Goal: Task Accomplishment & Management: Manage account settings

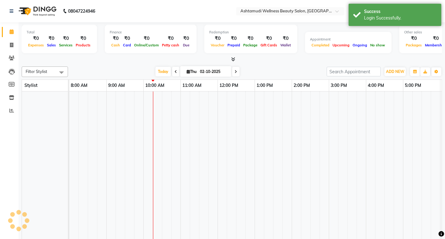
select select "en"
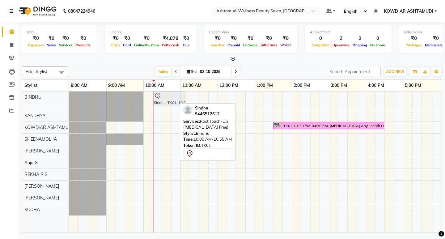
drag, startPoint x: 165, startPoint y: 101, endPoint x: 175, endPoint y: 102, distance: 9.6
click at [69, 102] on div "Sindhu, TK01, 10:00 AM-10:55 AM, Root Touch-Up ([MEDICAL_DATA] Free) Sindhu, TK…" at bounding box center [69, 100] width 0 height 18
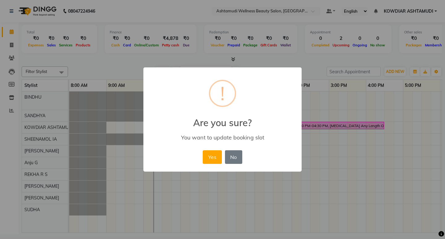
click at [216, 148] on div "× ! Are you sure? You want to update booking slot Yes No No" at bounding box center [222, 119] width 158 height 104
click at [214, 155] on button "Yes" at bounding box center [212, 157] width 19 height 14
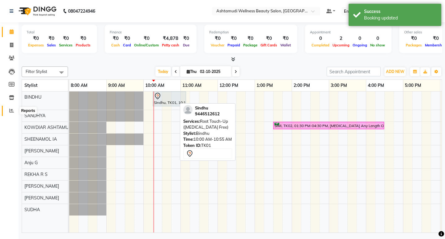
click at [14, 110] on span at bounding box center [11, 110] width 11 height 7
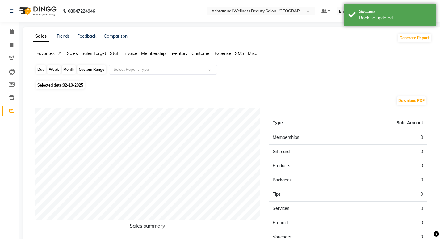
click at [43, 70] on div "Day" at bounding box center [41, 69] width 10 height 9
select select "10"
select select "2025"
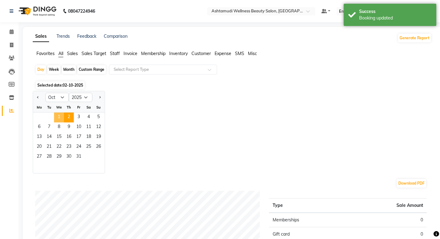
click at [60, 118] on span "1" at bounding box center [59, 117] width 10 height 10
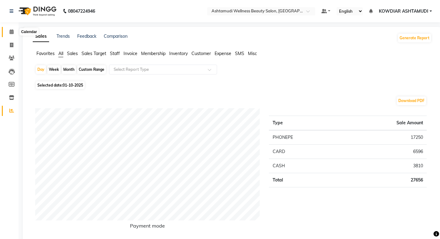
click at [11, 33] on icon at bounding box center [12, 31] width 4 height 5
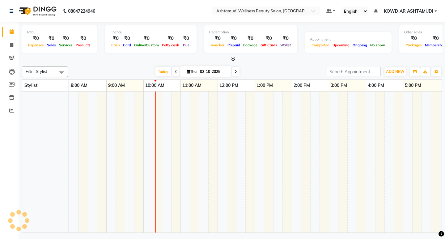
scroll to position [0, 74]
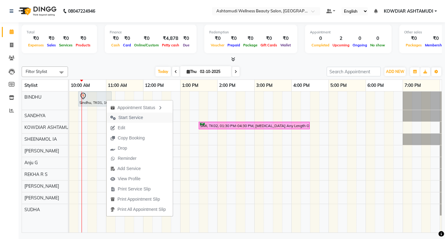
click at [130, 119] on span "Start Service" at bounding box center [130, 117] width 25 height 6
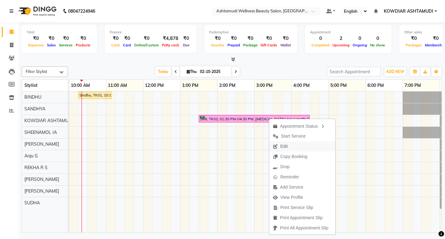
click at [287, 144] on span "Edit" at bounding box center [283, 146] width 7 height 6
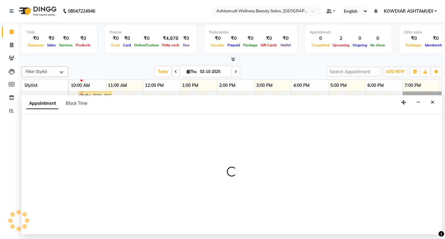
select select "tentative"
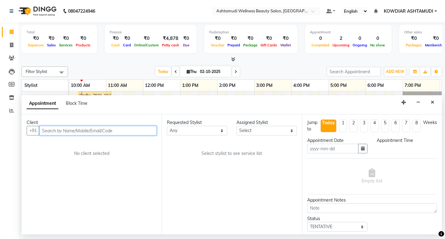
type input "02-10-2025"
select select "confirm booking"
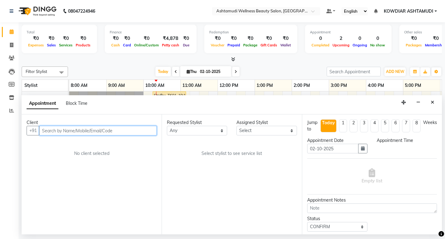
select select "810"
select select "27461"
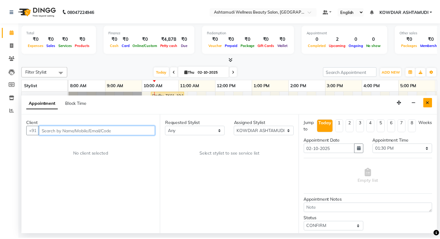
scroll to position [0, 74]
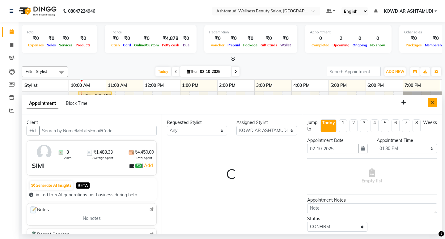
click at [431, 101] on icon "Close" at bounding box center [432, 102] width 3 height 4
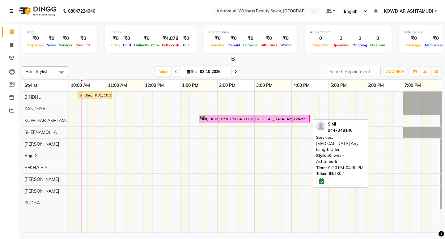
click at [294, 117] on div "SIMI, TK02, 01:30 PM-04:30 PM, [MEDICAL_DATA] Any Length Offer" at bounding box center [254, 119] width 110 height 6
select select "6"
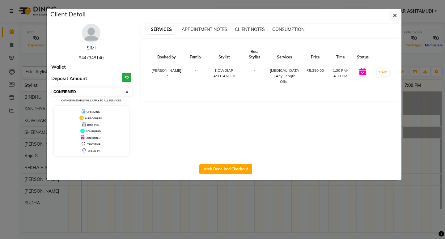
click at [81, 91] on select "Select IN SERVICE CONFIRMED TENTATIVE CHECK IN MARK DONE DROPPED UPCOMING" at bounding box center [92, 91] width 80 height 9
click at [119, 92] on select "Select IN SERVICE CONFIRMED TENTATIVE CHECK IN MARK DONE DROPPED UPCOMING" at bounding box center [92, 91] width 80 height 9
click at [127, 92] on select "Select IN SERVICE CONFIRMED TENTATIVE CHECK IN MARK DONE DROPPED UPCOMING" at bounding box center [92, 91] width 80 height 9
click at [395, 15] on icon "button" at bounding box center [395, 15] width 4 height 5
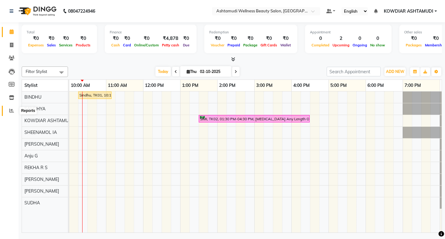
click at [12, 113] on span at bounding box center [11, 110] width 11 height 7
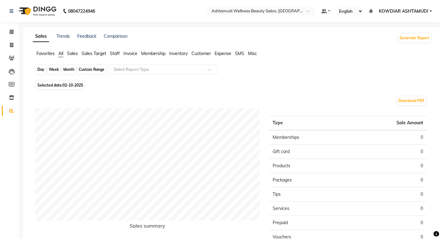
click at [41, 68] on div "Day" at bounding box center [41, 69] width 10 height 9
select select "10"
select select "2025"
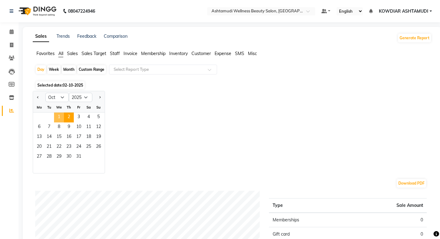
click at [60, 114] on span "1" at bounding box center [59, 117] width 10 height 10
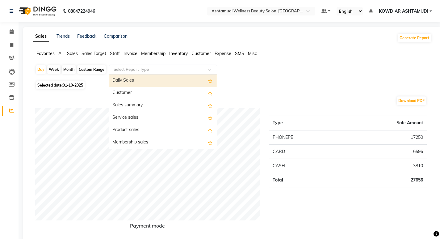
click at [157, 71] on input "text" at bounding box center [156, 69] width 89 height 6
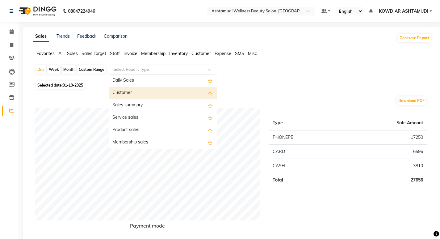
click at [129, 93] on div "Customer" at bounding box center [163, 93] width 108 height 12
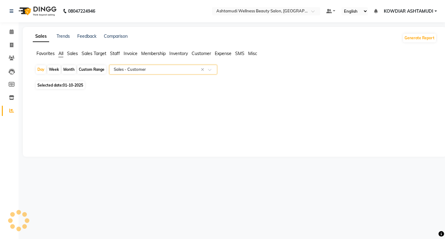
select select "full_report"
select select "csv"
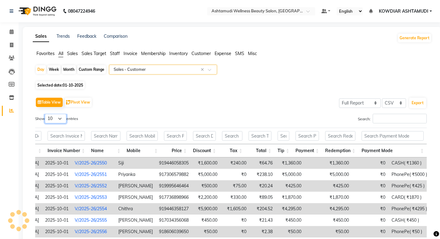
click at [57, 117] on select "10 25 50 100" at bounding box center [56, 119] width 22 height 10
select select "25"
click at [46, 114] on select "10 25 50 100" at bounding box center [56, 119] width 22 height 10
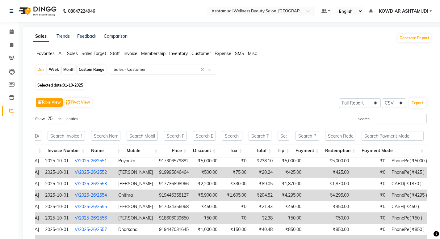
click at [63, 51] on span "All" at bounding box center [60, 54] width 5 height 6
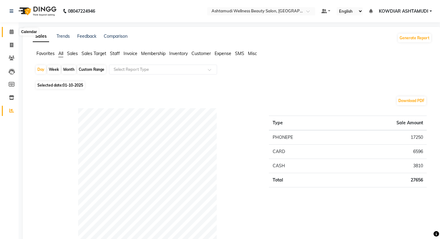
click at [10, 32] on icon at bounding box center [12, 31] width 4 height 5
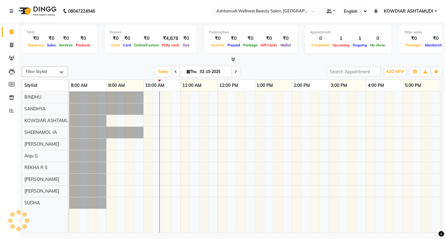
scroll to position [0, 74]
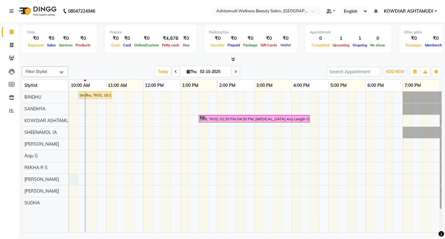
click at [75, 180] on div "Sindhu, TK01, 10:15 AM-11:10 AM, Root Touch-Up ([MEDICAL_DATA] Free) SIMI, TK02…" at bounding box center [236, 161] width 482 height 141
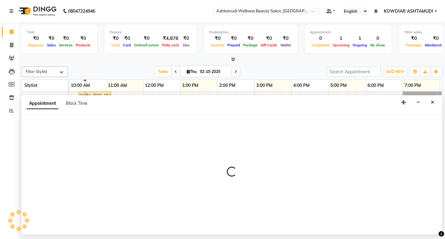
select select "41198"
select select "600"
select select "tentative"
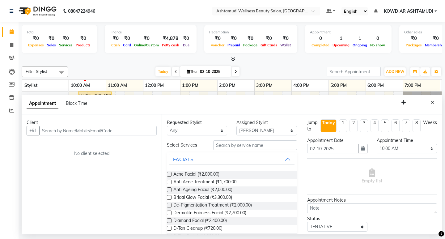
click at [56, 133] on input "text" at bounding box center [97, 131] width 117 height 10
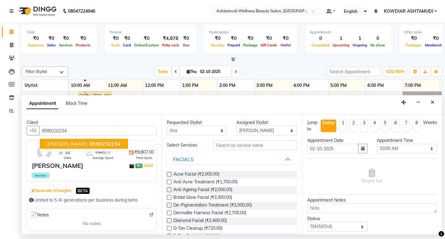
click at [90, 143] on span "8590232234" at bounding box center [105, 144] width 31 height 6
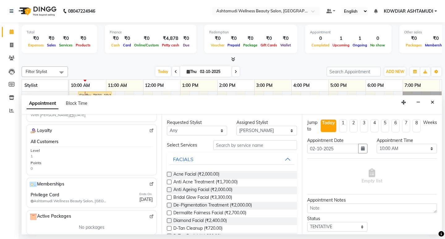
scroll to position [185, 0]
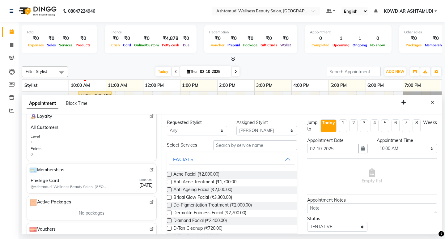
type input "8590232234"
click at [226, 146] on input "text" at bounding box center [254, 145] width 83 height 10
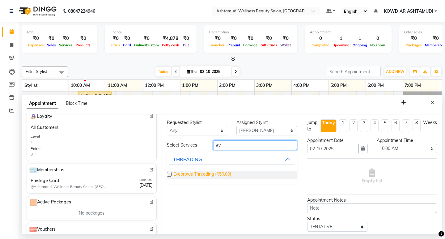
type input "ey"
click at [201, 175] on span "Eyebrows Threading (₹50.00)" at bounding box center [202, 175] width 58 height 8
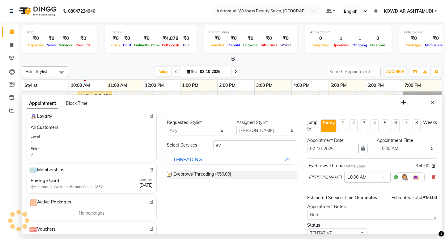
checkbox input "false"
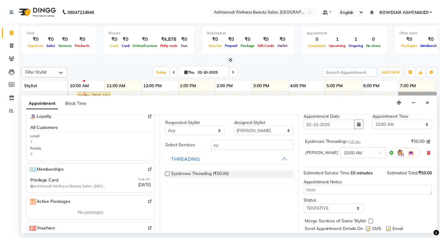
scroll to position [43, 0]
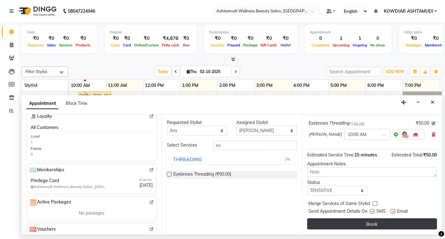
click at [354, 226] on button "Book" at bounding box center [372, 223] width 130 height 11
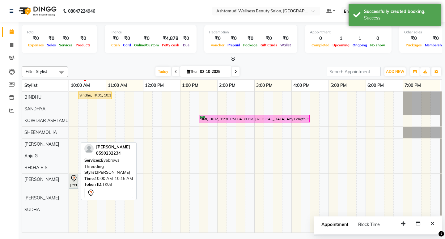
click at [73, 180] on icon at bounding box center [73, 178] width 7 height 7
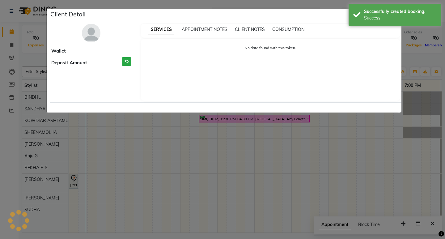
select select "7"
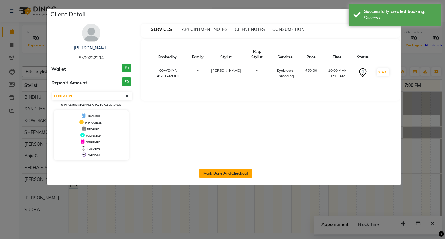
click at [214, 171] on button "Mark Done And Checkout" at bounding box center [225, 173] width 53 height 10
select select "service"
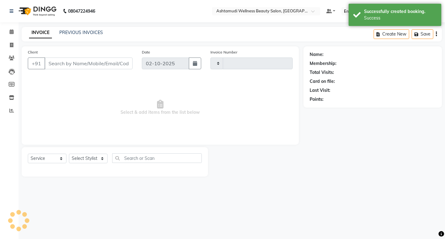
type input "2562"
select select "4668"
type input "8590232234"
select select "41198"
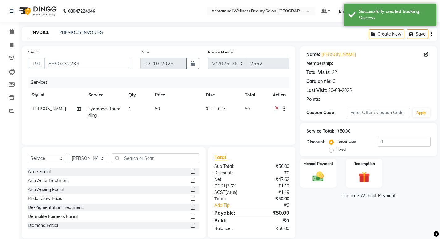
select select "2: Object"
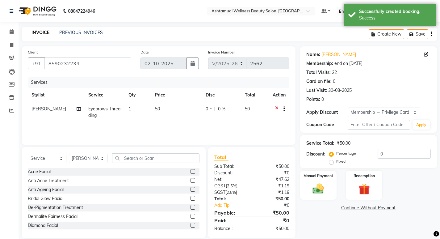
type input "15"
click at [328, 182] on div "Manual Payment" at bounding box center [318, 185] width 38 height 31
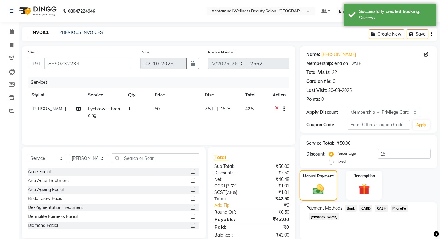
scroll to position [22, 0]
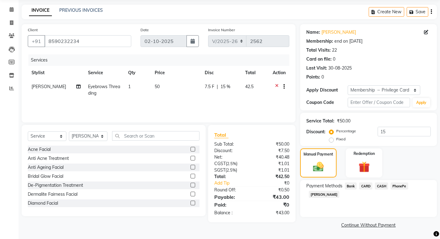
click at [393, 184] on span "PhonePe" at bounding box center [400, 185] width 18 height 7
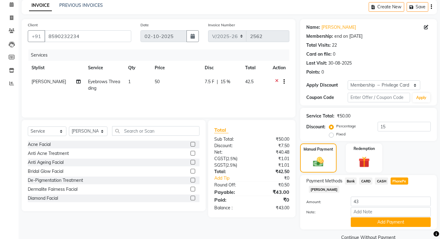
scroll to position [31, 0]
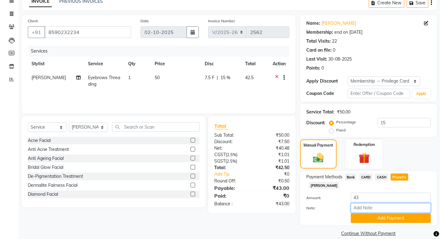
click at [389, 203] on input "Note:" at bounding box center [391, 208] width 80 height 10
click at [366, 203] on input "Note:" at bounding box center [391, 208] width 80 height 10
click at [367, 203] on input "Note:" at bounding box center [391, 208] width 80 height 10
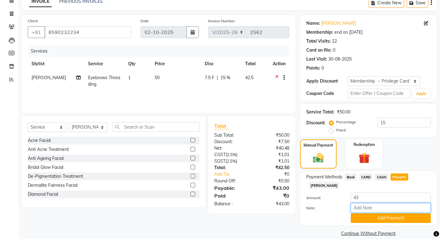
click at [367, 203] on input "Note:" at bounding box center [391, 208] width 80 height 10
type input "REKHA"
click at [387, 213] on button "Add Payment" at bounding box center [391, 218] width 80 height 10
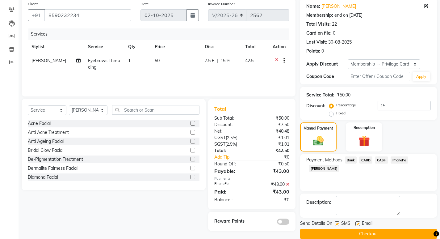
scroll to position [57, 0]
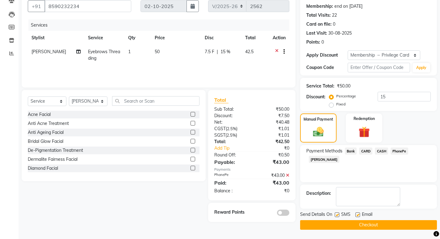
click at [384, 224] on button "Checkout" at bounding box center [368, 225] width 137 height 10
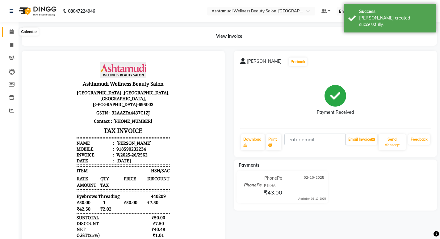
click at [8, 29] on span at bounding box center [11, 31] width 11 height 7
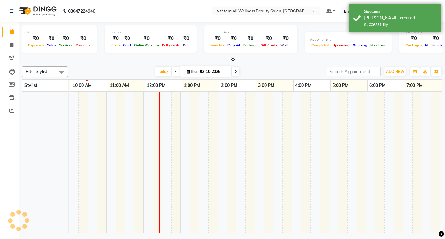
scroll to position [0, 74]
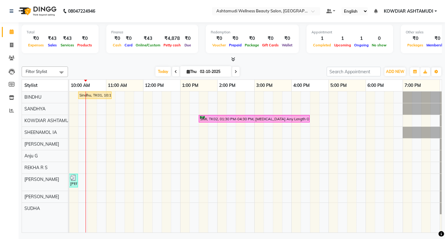
click at [195, 71] on span "Thu" at bounding box center [191, 71] width 13 height 5
select select "10"
select select "2025"
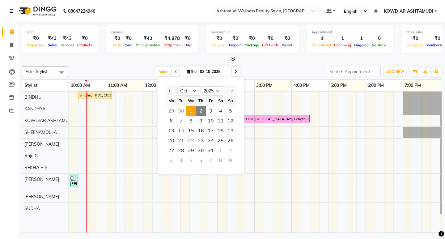
click at [192, 112] on span "1" at bounding box center [191, 111] width 10 height 10
type input "01-10-2025"
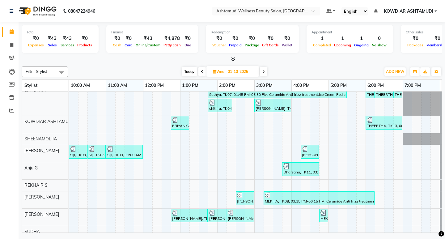
scroll to position [28, 0]
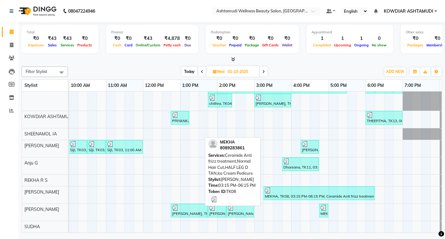
click at [295, 189] on div "MEKHA, TK08, 03:15 PM-06:15 PM, Ceramide Anti frizz treatment,Normal Hair Cut,H…" at bounding box center [319, 193] width 110 height 12
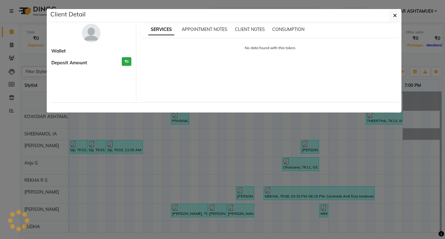
select select "3"
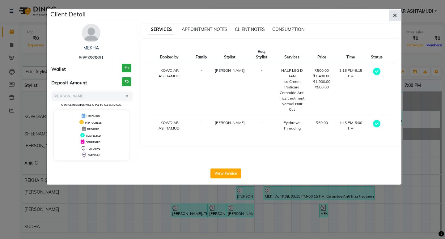
click at [393, 17] on icon "button" at bounding box center [395, 15] width 4 height 5
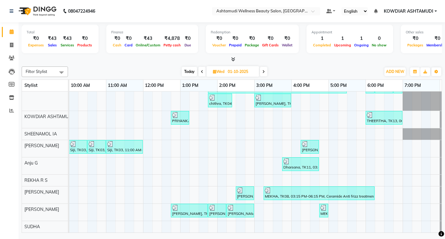
click at [185, 70] on span "Today" at bounding box center [189, 72] width 15 height 10
type input "02-10-2025"
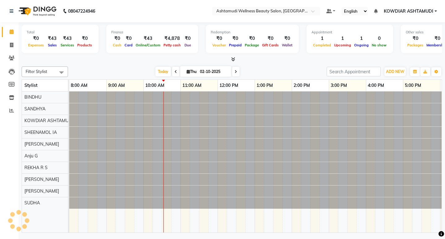
scroll to position [0, 74]
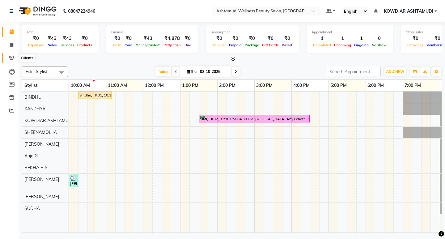
click at [11, 58] on icon at bounding box center [12, 58] width 6 height 5
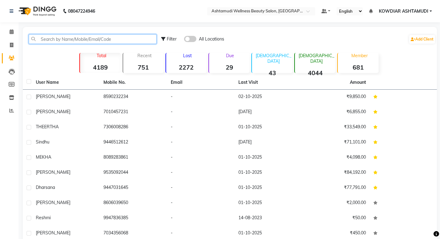
click at [90, 38] on input "text" at bounding box center [93, 39] width 128 height 10
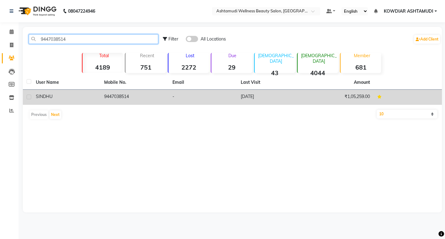
type input "9447038514"
click at [112, 94] on td "9447038514" at bounding box center [134, 97] width 68 height 15
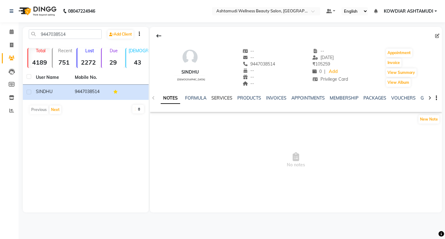
click at [222, 99] on link "SERVICES" at bounding box center [221, 98] width 21 height 6
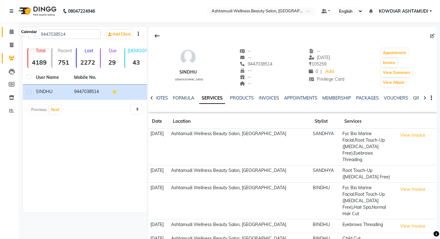
click at [13, 32] on icon at bounding box center [12, 31] width 4 height 5
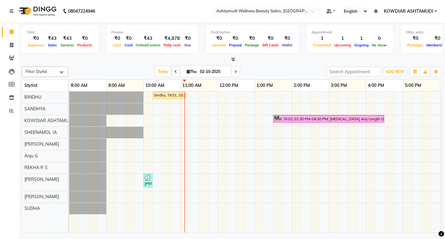
click at [187, 182] on div "Sindhu, TK01, 10:15 AM-11:10 AM, Root Touch-Up ([MEDICAL_DATA] Free) SIMI, TK02…" at bounding box center [310, 161] width 482 height 141
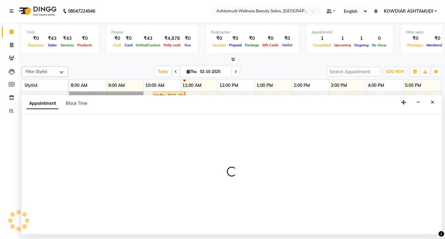
click at [187, 182] on div at bounding box center [232, 174] width 420 height 120
select select "41198"
select select "660"
select select "tentative"
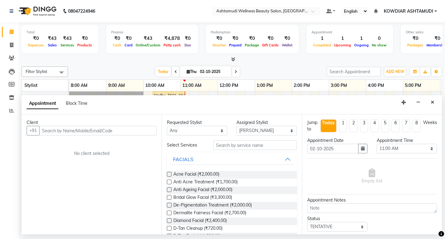
click at [115, 125] on div "Client" at bounding box center [92, 122] width 130 height 6
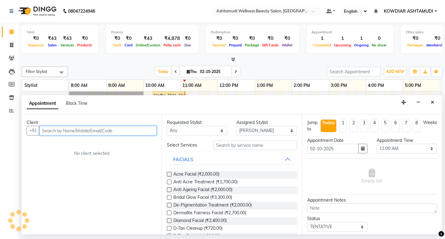
click at [116, 131] on input "text" at bounding box center [97, 131] width 117 height 10
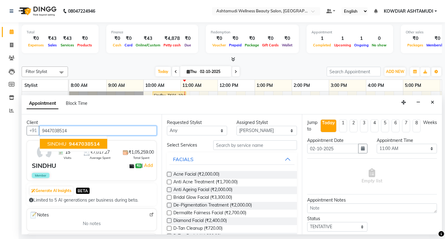
click at [81, 145] on span "9447038514" at bounding box center [84, 144] width 31 height 6
type input "9447038514"
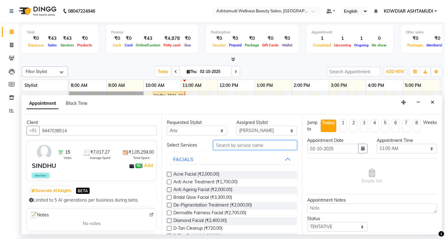
click at [251, 144] on input "text" at bounding box center [254, 145] width 83 height 10
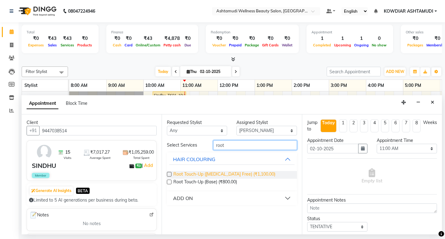
type input "root"
click at [233, 174] on span "Root Touch-Up ([MEDICAL_DATA] Free) (₹1,100.00)" at bounding box center [224, 175] width 102 height 8
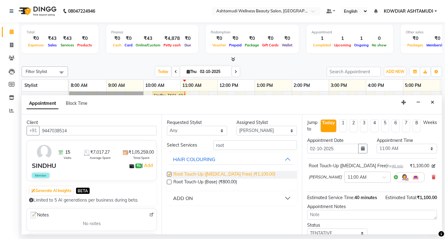
checkbox input "false"
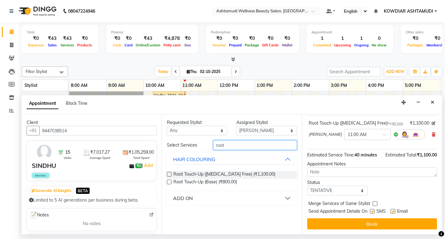
click at [239, 148] on input "root" at bounding box center [254, 145] width 83 height 10
type input "r"
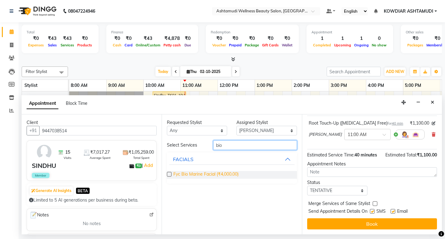
type input "bio"
click at [232, 172] on span "Fyc Bio Marine Facial (₹4,000.00)" at bounding box center [205, 175] width 65 height 8
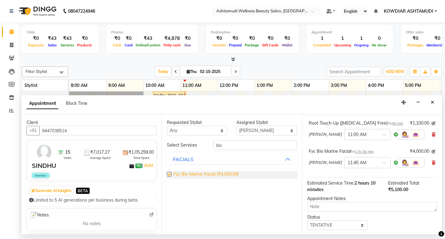
checkbox input "false"
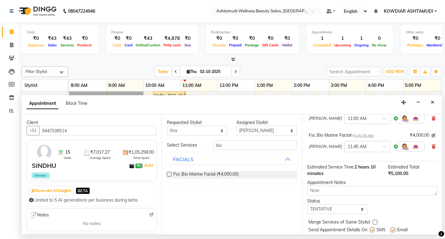
scroll to position [77, 0]
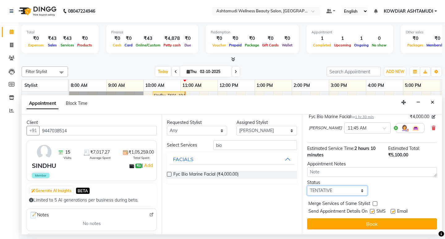
drag, startPoint x: 354, startPoint y: 192, endPoint x: 351, endPoint y: 194, distance: 3.3
click at [354, 192] on select "Select TENTATIVE CONFIRM CHECK-IN UPCOMING" at bounding box center [337, 191] width 60 height 10
select select "check-in"
click at [307, 186] on select "Select TENTATIVE CONFIRM CHECK-IN UPCOMING" at bounding box center [337, 191] width 60 height 10
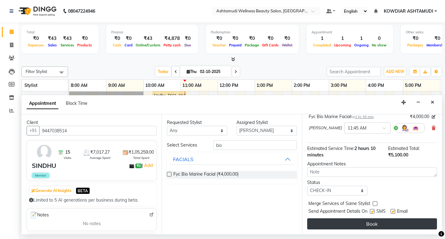
click at [328, 222] on button "Book" at bounding box center [372, 223] width 130 height 11
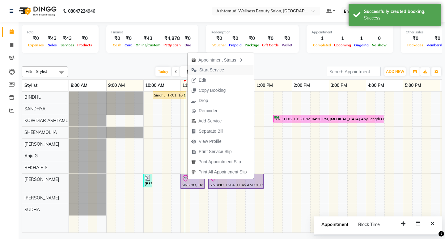
click at [203, 71] on span "Start Service" at bounding box center [211, 70] width 25 height 6
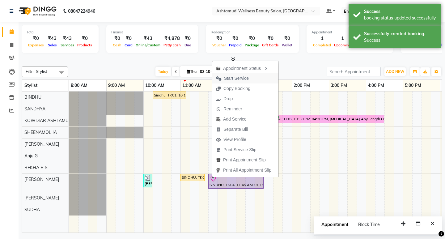
click at [241, 82] on span "Start Service" at bounding box center [232, 78] width 40 height 10
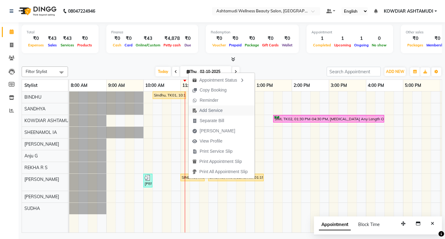
click at [206, 114] on span "Add Service" at bounding box center [208, 110] width 38 height 10
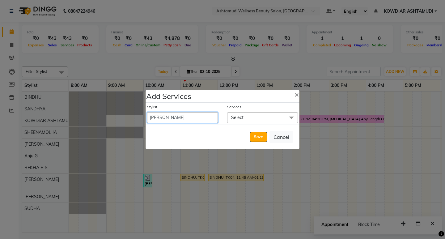
click at [203, 118] on select "[PERSON_NAME] [PERSON_NAME] KOWDIAR ASHTAMUDI REKHA R S [PERSON_NAME] [PERSON_N…" at bounding box center [182, 117] width 71 height 11
select select "75615"
click at [147, 112] on select "[PERSON_NAME] [PERSON_NAME] KOWDIAR ASHTAMUDI REKHA R S [PERSON_NAME] [PERSON_N…" at bounding box center [182, 117] width 71 height 11
select select "705"
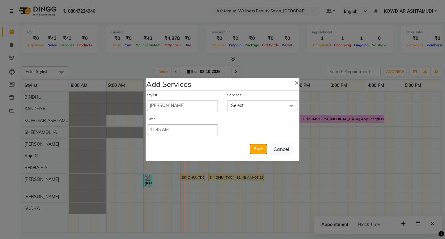
click at [240, 107] on span "Select" at bounding box center [237, 106] width 12 height 6
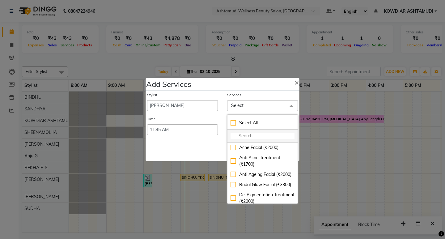
drag, startPoint x: 246, startPoint y: 126, endPoint x: 246, endPoint y: 130, distance: 3.7
click at [246, 130] on ul "Select All" at bounding box center [262, 130] width 70 height 26
click at [246, 136] on input "multiselect-search" at bounding box center [263, 136] width 64 height 6
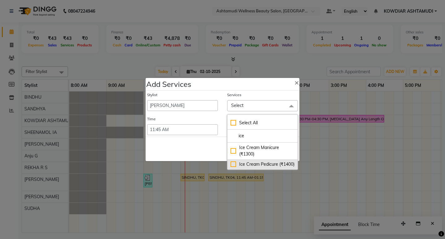
type input "ice"
click at [241, 164] on div "Ice Cream Pedicure (₹1400)" at bounding box center [263, 164] width 64 height 6
checkbox input "true"
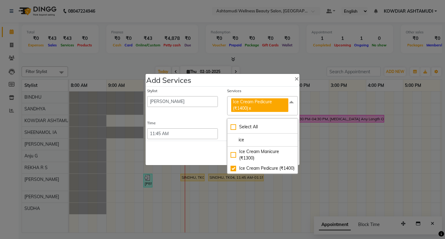
click at [208, 156] on div "Save Cancel" at bounding box center [223, 153] width 154 height 24
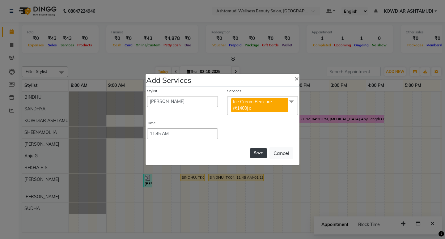
click at [261, 156] on button "Save" at bounding box center [258, 153] width 17 height 10
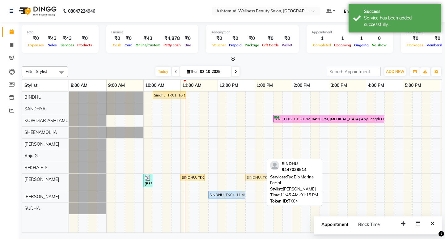
drag, startPoint x: 228, startPoint y: 179, endPoint x: 266, endPoint y: 179, distance: 37.7
click at [69, 179] on div "[PERSON_NAME], TK03, 10:00 AM-10:15 AM, Eyebrows Threading SINDHU, TK04, 11:00 …" at bounding box center [69, 182] width 0 height 17
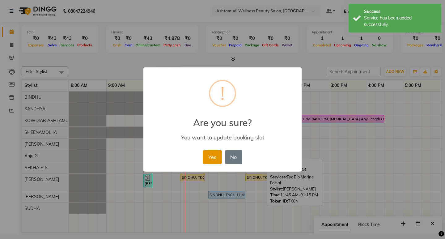
click at [209, 154] on button "Yes" at bounding box center [212, 157] width 19 height 14
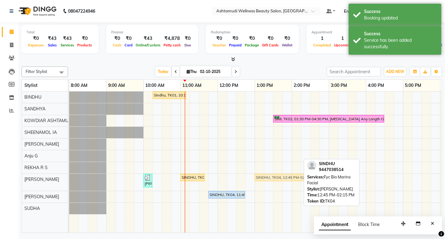
drag, startPoint x: 280, startPoint y: 178, endPoint x: 290, endPoint y: 176, distance: 9.7
click at [69, 176] on div "[PERSON_NAME], TK03, 10:00 AM-10:15 AM, Eyebrows Threading SINDHU, TK04, 11:00 …" at bounding box center [69, 182] width 0 height 17
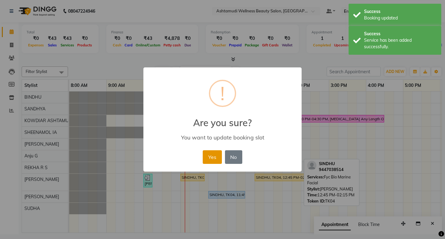
click at [205, 158] on button "Yes" at bounding box center [212, 157] width 19 height 14
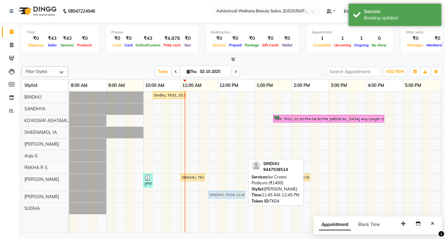
click at [69, 192] on div "SINDHU, TK04, 11:45 AM-12:45 PM, Ice Cream Pedicure (₹1400) SINDHU, TK04, 11:45…" at bounding box center [69, 196] width 0 height 11
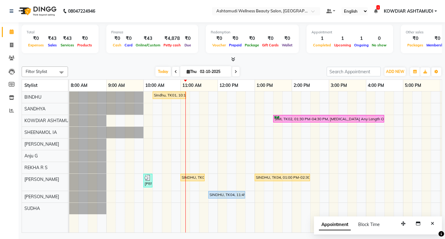
click at [237, 71] on span at bounding box center [235, 72] width 7 height 10
type input "03-10-2025"
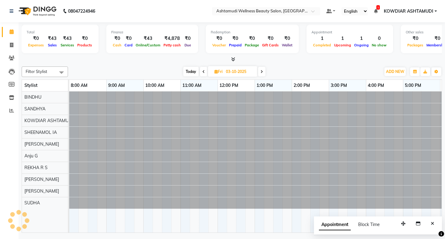
scroll to position [0, 110]
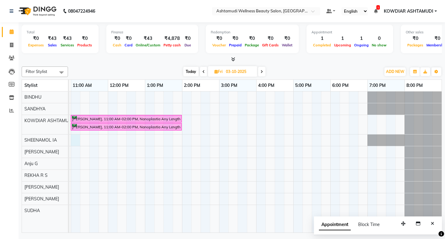
click at [78, 135] on div "[PERSON_NAME], 11:00 AM-02:00 PM, Nanoplastia Any Length Offer [PERSON_NAME], 1…" at bounding box center [201, 161] width 482 height 141
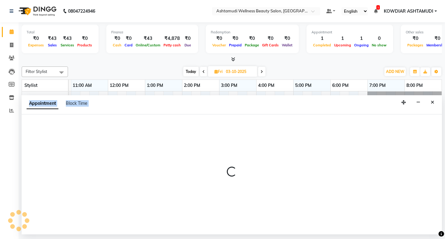
click at [78, 135] on div at bounding box center [232, 174] width 420 height 120
select select "27383"
select select "660"
select select "tentative"
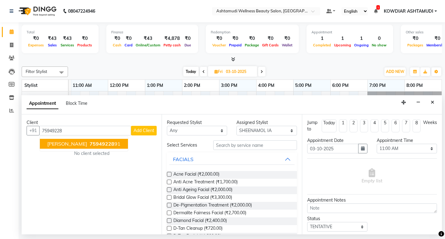
click at [90, 141] on span "75949228" at bounding box center [102, 144] width 25 height 6
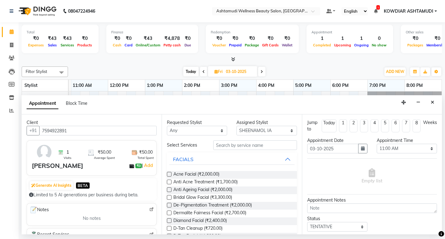
type input "7594922891"
click at [266, 148] on input "text" at bounding box center [254, 145] width 83 height 10
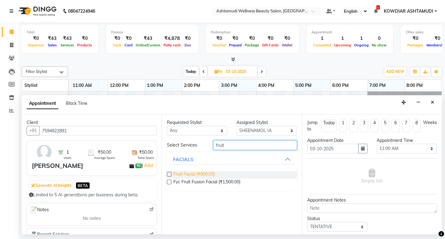
type input "fruit"
click at [211, 173] on span "Fruit Facial (₹900.00)" at bounding box center [193, 175] width 41 height 8
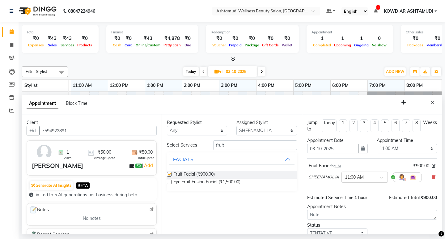
checkbox input "false"
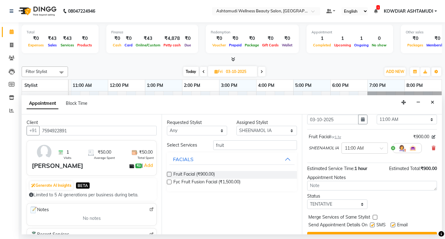
scroll to position [43, 0]
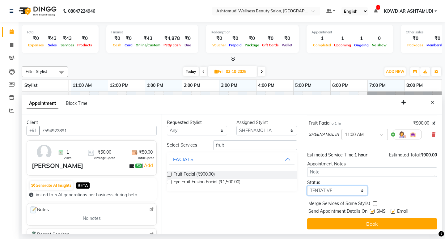
click at [342, 188] on select "Select TENTATIVE CONFIRM UPCOMING" at bounding box center [337, 191] width 60 height 10
select select "confirm booking"
click at [307, 186] on select "Select TENTATIVE CONFIRM UPCOMING" at bounding box center [337, 191] width 60 height 10
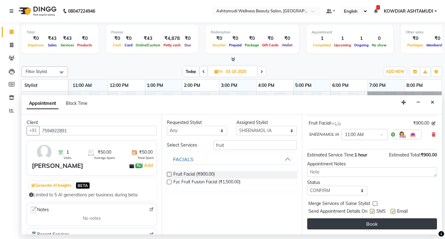
click at [337, 219] on button "Book" at bounding box center [372, 223] width 130 height 11
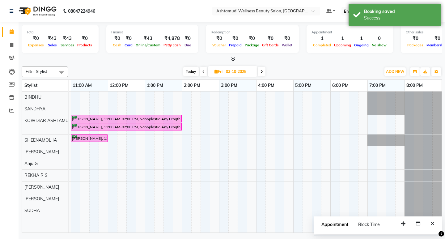
click at [190, 72] on span "Today" at bounding box center [190, 72] width 15 height 10
type input "02-10-2025"
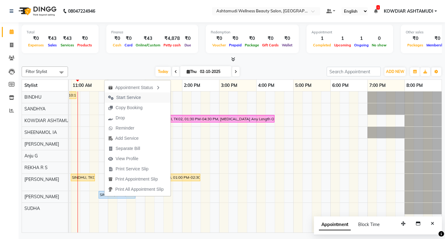
click at [120, 98] on span "Start Service" at bounding box center [128, 97] width 25 height 6
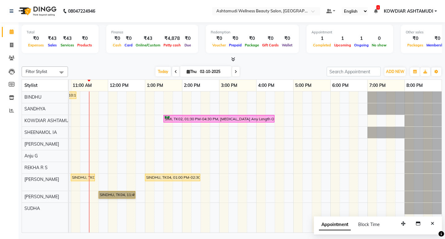
scroll to position [0, 0]
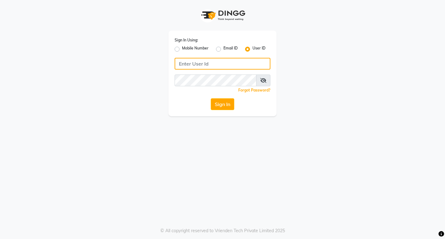
type input "e1951-10"
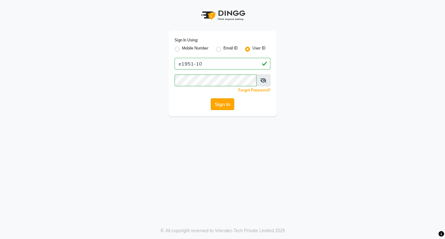
click at [224, 99] on button "Sign In" at bounding box center [222, 104] width 23 height 12
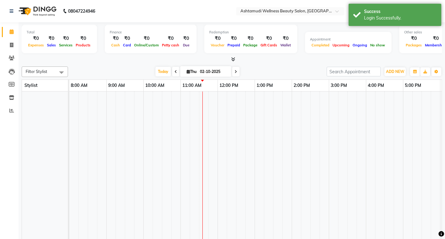
select select "en"
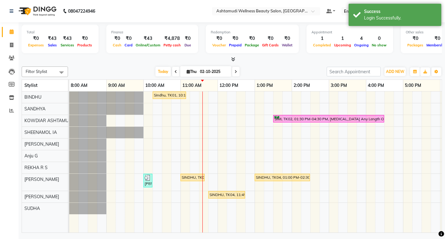
click at [187, 157] on div "Sindhu, TK01, 10:15 AM-11:10 AM, Root Touch-Up ([MEDICAL_DATA] Free) SIMI, TK02…" at bounding box center [310, 161] width 482 height 141
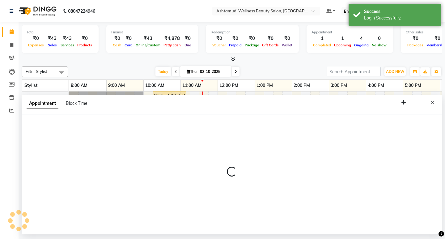
click at [187, 157] on div at bounding box center [232, 174] width 420 height 120
select select "87774"
select select "660"
select select "tentative"
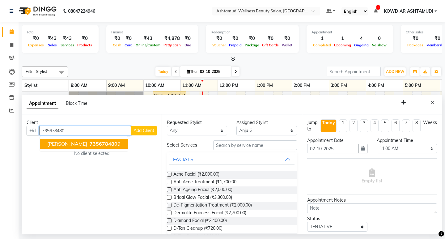
click at [90, 144] on span "735678480" at bounding box center [104, 144] width 28 height 6
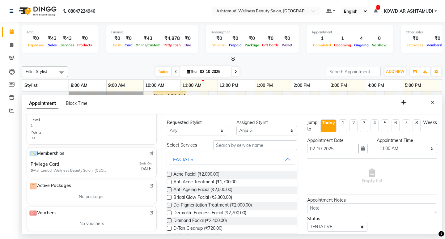
scroll to position [203, 0]
type input "7356784809"
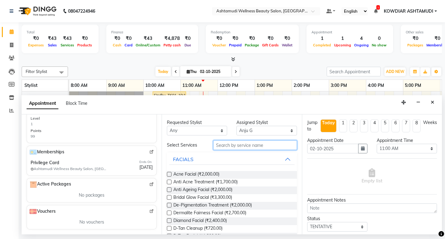
click at [227, 146] on input "text" at bounding box center [254, 145] width 83 height 10
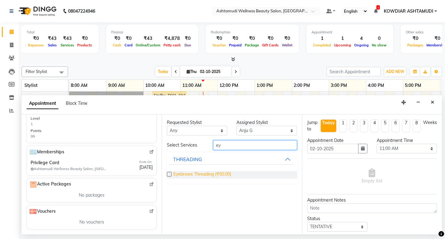
type input "ey"
click at [193, 175] on span "Eyebrows Threading (₹50.00)" at bounding box center [202, 175] width 58 height 8
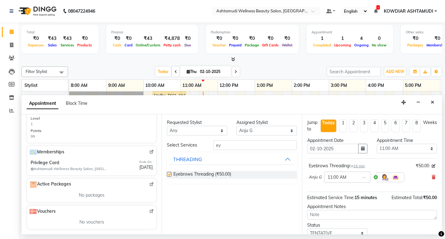
checkbox input "false"
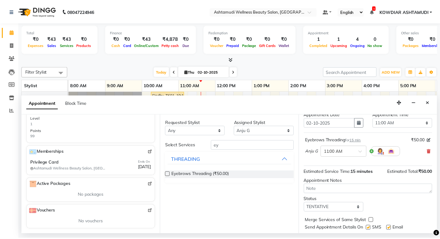
scroll to position [43, 0]
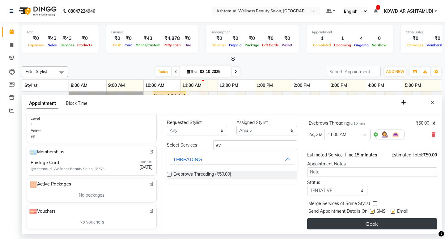
click at [354, 221] on button "Book" at bounding box center [372, 223] width 130 height 11
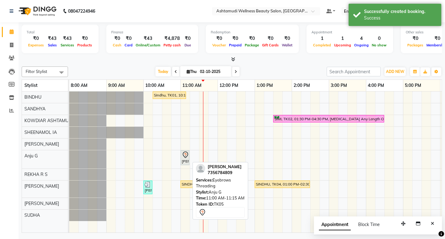
click at [186, 162] on div "[PERSON_NAME], TK05, 11:00 AM-11:15 AM, Eyebrows Threading" at bounding box center [185, 157] width 8 height 13
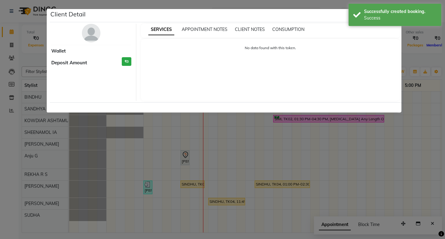
select select "7"
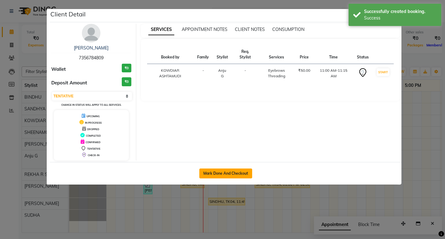
click at [244, 170] on button "Mark Done And Checkout" at bounding box center [225, 173] width 53 height 10
select select "service"
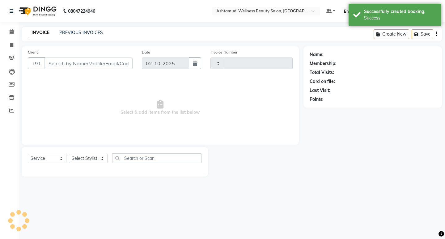
type input "2563"
select select "4668"
type input "7356784809"
select select "87774"
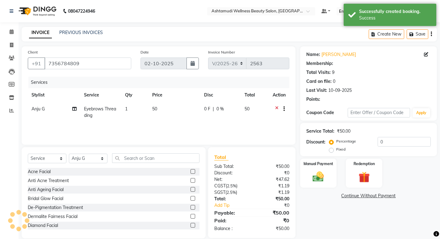
select select "2: Object"
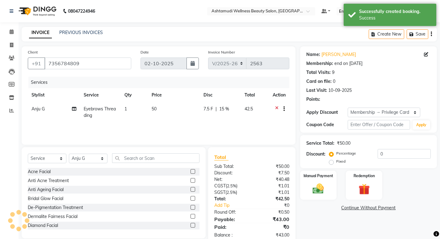
type input "15"
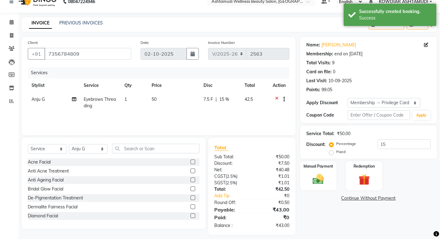
scroll to position [15, 0]
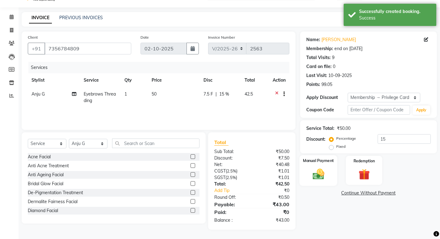
click at [321, 168] on img at bounding box center [318, 173] width 19 height 13
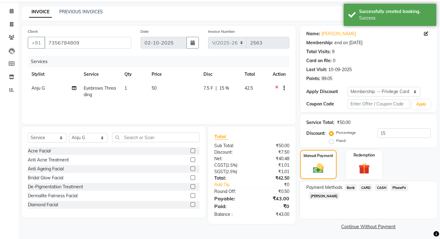
scroll to position [22, 0]
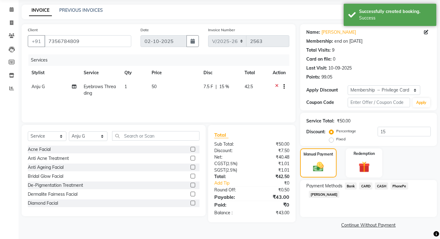
click at [399, 185] on span "PhonePe" at bounding box center [400, 185] width 18 height 7
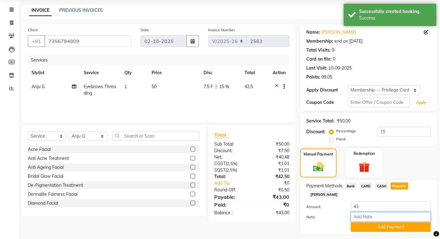
click at [389, 212] on input "Note:" at bounding box center [391, 217] width 80 height 10
type input "REKHA"
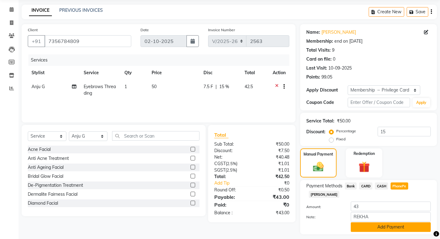
click at [389, 222] on button "Add Payment" at bounding box center [391, 227] width 80 height 10
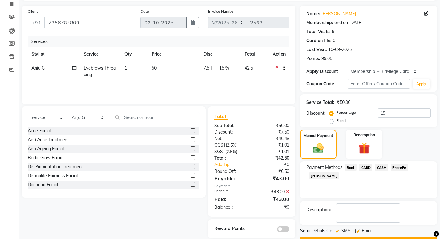
scroll to position [57, 0]
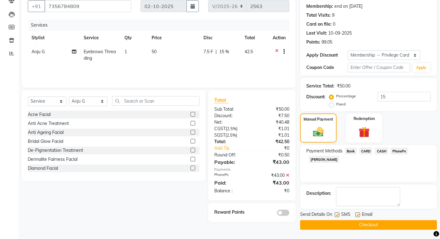
click at [387, 223] on button "Checkout" at bounding box center [368, 225] width 137 height 10
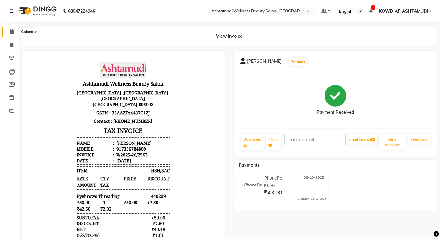
click at [9, 33] on span at bounding box center [11, 31] width 11 height 7
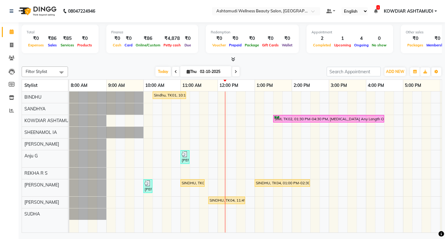
click at [198, 96] on div "Sindhu, TK01, 10:15 AM-11:10 AM, Root Touch-Up ([MEDICAL_DATA] Free) SIMI, TK02…" at bounding box center [310, 161] width 482 height 141
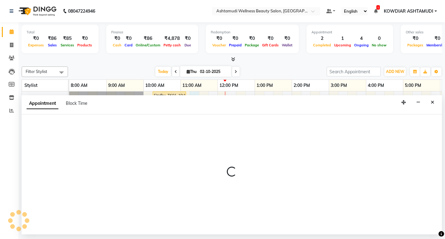
click at [198, 96] on div "Appointment Block Time" at bounding box center [232, 104] width 420 height 19
select select "27377"
select select "675"
select select "tentative"
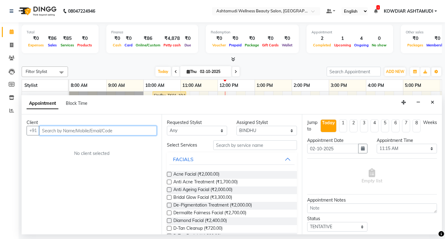
click at [64, 131] on input "text" at bounding box center [97, 131] width 117 height 10
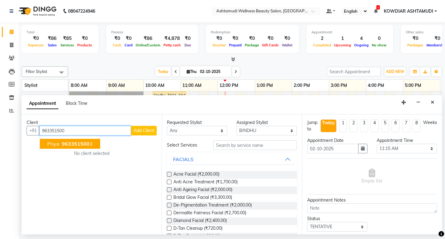
click at [76, 142] on span "963351500" at bounding box center [76, 144] width 28 height 6
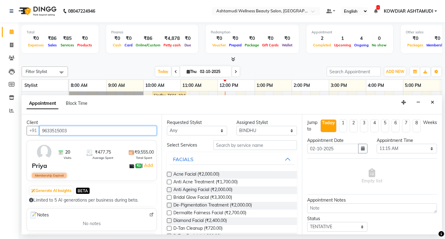
type input "9633515003"
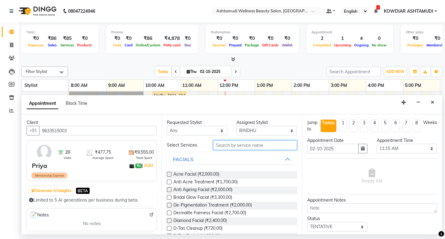
click at [249, 145] on input "text" at bounding box center [254, 145] width 83 height 10
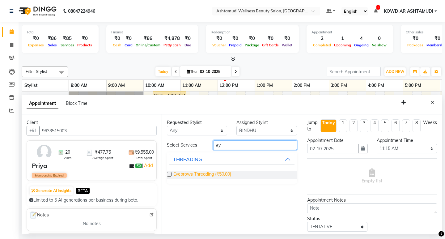
type input "ey"
click at [220, 174] on span "Eyebrows Threading (₹50.00)" at bounding box center [202, 175] width 58 height 8
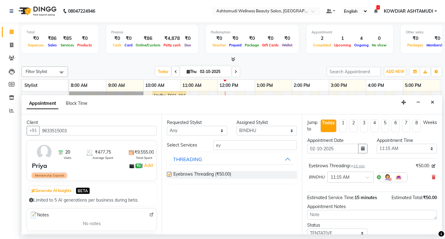
checkbox input "false"
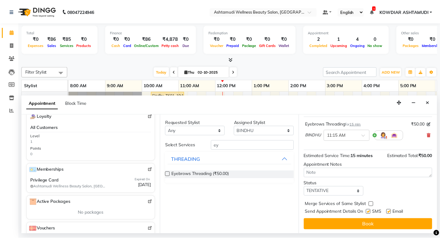
scroll to position [43, 0]
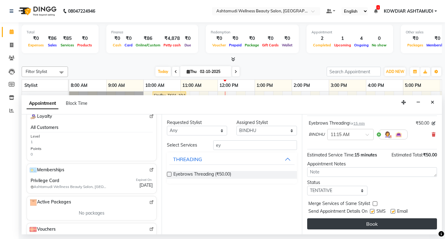
click at [336, 221] on button "Book" at bounding box center [372, 223] width 130 height 11
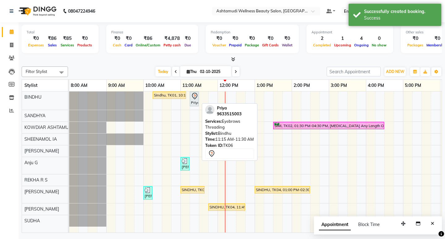
click at [192, 103] on div "Priya, TK06, 11:15 AM-11:30 AM, Eyebrows Threading" at bounding box center [194, 98] width 8 height 13
select select "7"
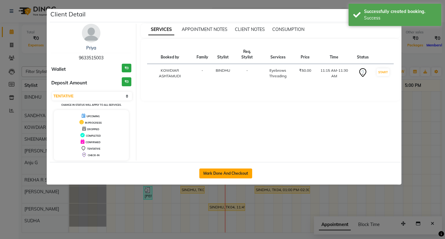
click at [218, 177] on button "Mark Done And Checkout" at bounding box center [225, 173] width 53 height 10
select select "4668"
select select "service"
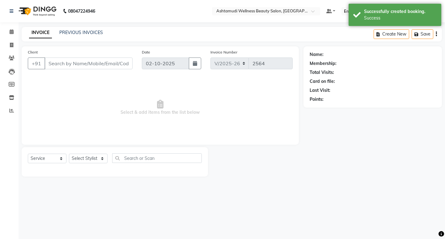
type input "9633515003"
select select "27377"
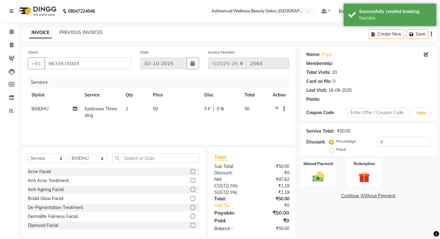
select select "1: Object"
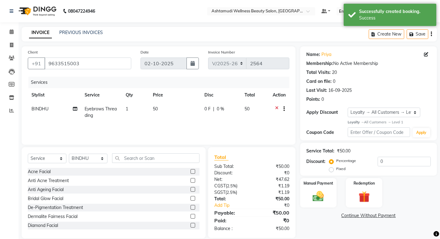
click at [126, 112] on td "1" at bounding box center [135, 112] width 27 height 20
select select "27377"
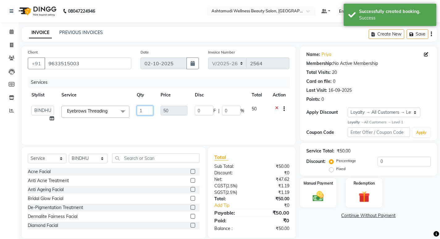
click at [153, 111] on input "1" at bounding box center [145, 111] width 16 height 10
type input "2"
click at [182, 121] on td "50" at bounding box center [174, 113] width 34 height 23
select select "27377"
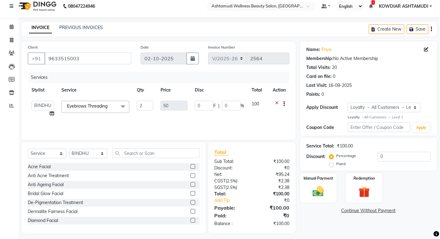
scroll to position [9, 0]
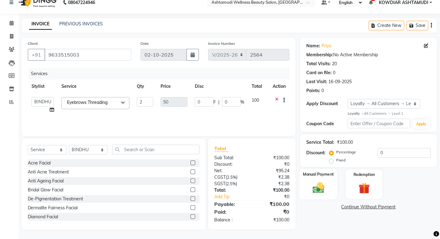
click at [321, 180] on div "Manual Payment" at bounding box center [318, 184] width 38 height 31
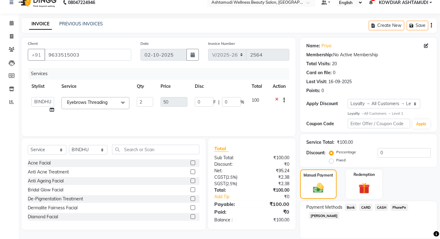
click at [404, 207] on span "PhonePe" at bounding box center [400, 207] width 18 height 7
click at [379, 233] on input "Note:" at bounding box center [391, 238] width 80 height 10
type input "REKHA"
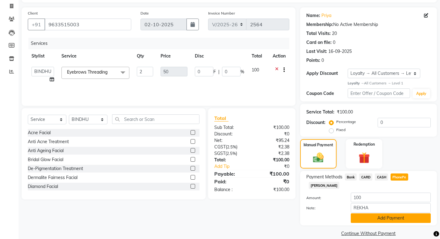
click at [391, 213] on button "Add Payment" at bounding box center [391, 218] width 80 height 10
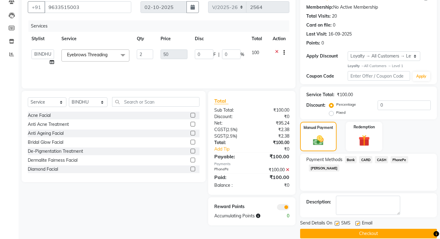
scroll to position [65, 0]
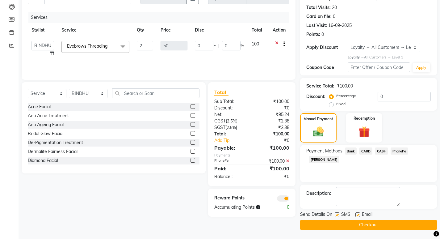
click at [386, 221] on button "Checkout" at bounding box center [368, 225] width 137 height 10
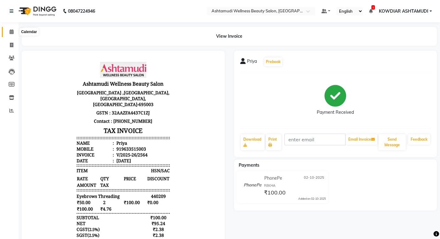
click at [14, 31] on span at bounding box center [11, 31] width 11 height 7
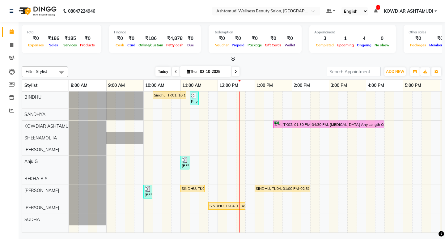
click at [163, 73] on span "Today" at bounding box center [162, 72] width 15 height 10
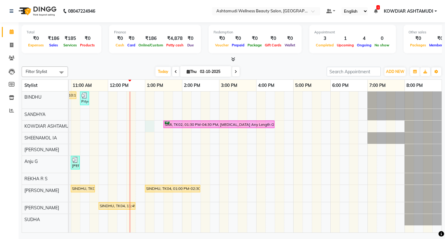
click at [151, 125] on div "Sindhu, TK01, 10:15 AM-11:10 AM, Root Touch-Up ([MEDICAL_DATA] Free) Priya, TK0…" at bounding box center [201, 161] width 482 height 141
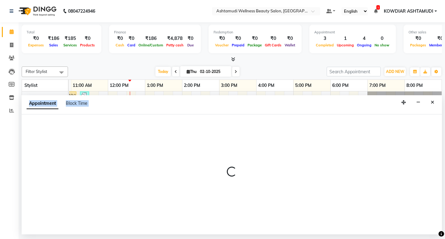
click at [151, 125] on div at bounding box center [232, 174] width 420 height 120
select select "27461"
select select "780"
select select "tentative"
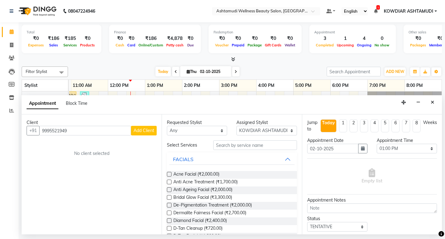
type input "9995521949"
click at [149, 130] on span "Add Client" at bounding box center [143, 131] width 21 height 6
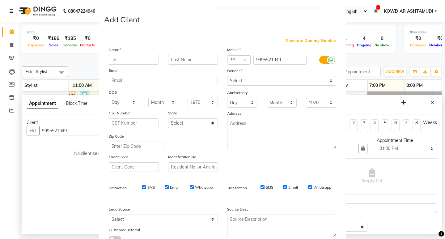
type input "s"
type input "SHILPA"
click at [139, 219] on select "Select Walk-in Referral Internet Friend Word of Mouth Advertisement Facebook Ju…" at bounding box center [163, 219] width 109 height 10
select select "31538"
click at [109, 214] on select "Select Walk-in Referral Internet Friend Word of Mouth Advertisement Facebook Ju…" at bounding box center [163, 219] width 109 height 10
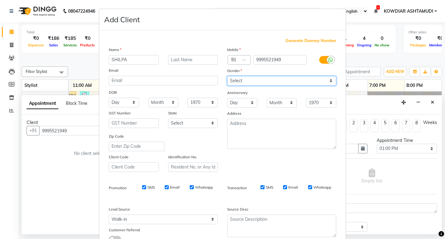
click at [264, 79] on select "Select [DEMOGRAPHIC_DATA] [DEMOGRAPHIC_DATA] Other Prefer Not To Say" at bounding box center [281, 81] width 109 height 10
select select "[DEMOGRAPHIC_DATA]"
click at [227, 76] on select "Select [DEMOGRAPHIC_DATA] [DEMOGRAPHIC_DATA] Other Prefer Not To Say" at bounding box center [281, 81] width 109 height 10
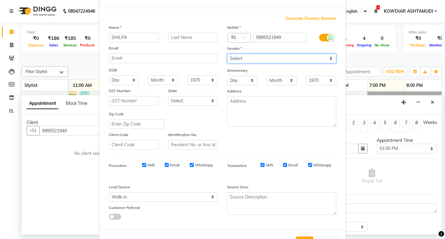
scroll to position [31, 0]
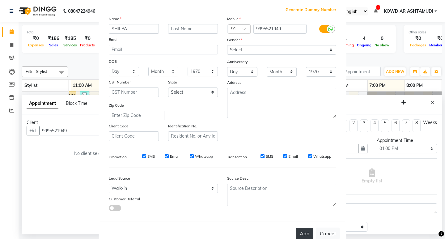
click at [298, 237] on button "Add" at bounding box center [304, 233] width 17 height 11
select select
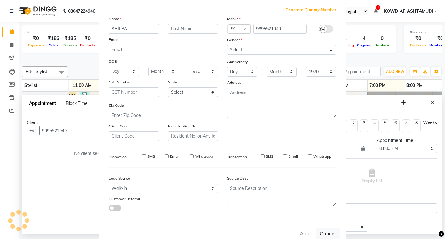
select select
checkbox input "false"
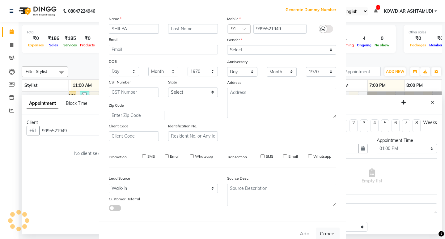
checkbox input "false"
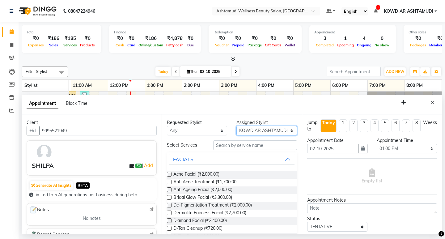
click at [257, 129] on select "Select [PERSON_NAME] [PERSON_NAME] KOWDIAR ASHTAMUDI REKHA R S [PERSON_NAME] [P…" at bounding box center [266, 131] width 60 height 10
select select "87774"
click at [236, 126] on select "Select [PERSON_NAME] [PERSON_NAME] KOWDIAR ASHTAMUDI REKHA R S [PERSON_NAME] [P…" at bounding box center [266, 131] width 60 height 10
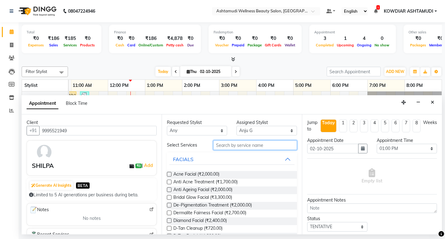
click at [239, 147] on input "text" at bounding box center [254, 145] width 83 height 10
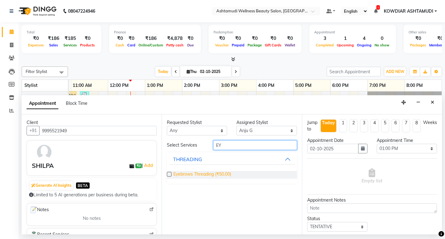
type input "EY"
click at [226, 174] on span "Eyebrows Threading (₹50.00)" at bounding box center [202, 175] width 58 height 8
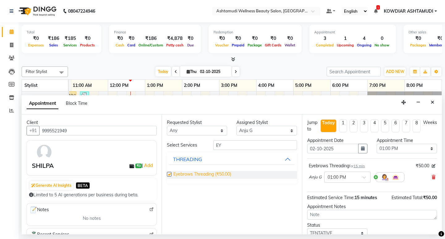
checkbox input "false"
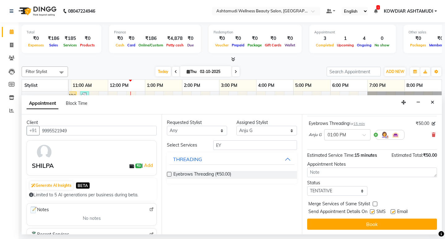
scroll to position [43, 0]
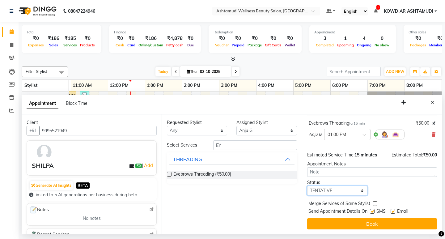
drag, startPoint x: 331, startPoint y: 189, endPoint x: 330, endPoint y: 194, distance: 5.2
click at [331, 189] on select "Select TENTATIVE CONFIRM CHECK-IN UPCOMING" at bounding box center [337, 191] width 60 height 10
select select "check-in"
click at [307, 186] on select "Select TENTATIVE CONFIRM CHECK-IN UPCOMING" at bounding box center [337, 191] width 60 height 10
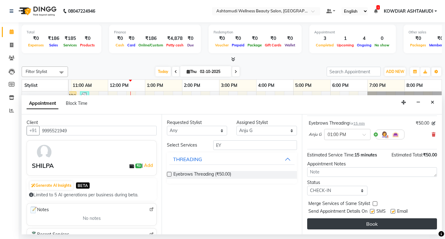
click at [323, 223] on button "Book" at bounding box center [372, 223] width 130 height 11
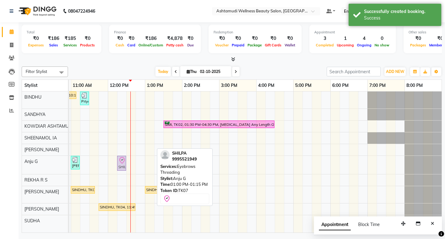
drag, startPoint x: 147, startPoint y: 162, endPoint x: 119, endPoint y: 163, distance: 28.8
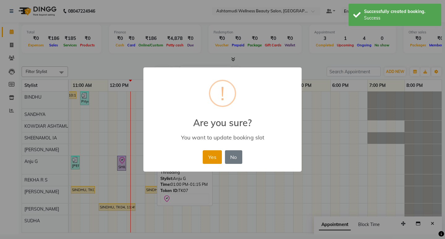
click at [218, 155] on button "Yes" at bounding box center [212, 157] width 19 height 14
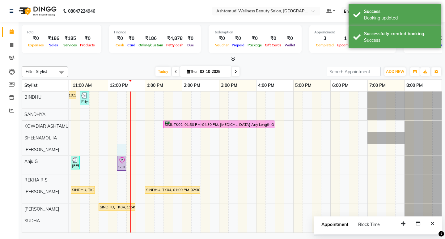
click at [118, 147] on div "Sindhu, TK01, 10:15 AM-11:10 AM, Root Touch-Up ([MEDICAL_DATA] Free) Priya, TK0…" at bounding box center [201, 161] width 482 height 141
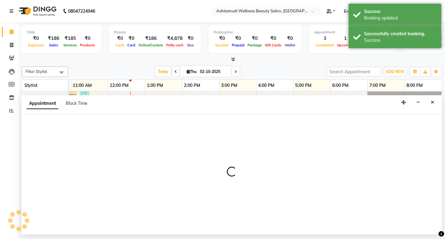
click at [118, 149] on div at bounding box center [232, 174] width 420 height 120
select select "42591"
select select "tentative"
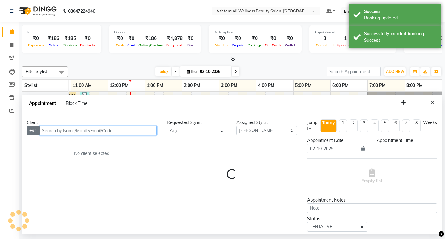
select select "735"
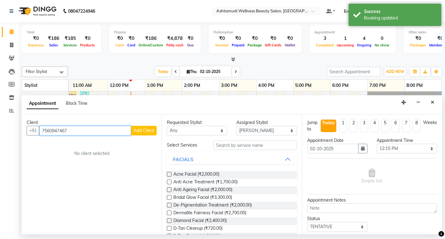
type input "7560947467"
click at [145, 130] on span "Add Client" at bounding box center [143, 131] width 21 height 6
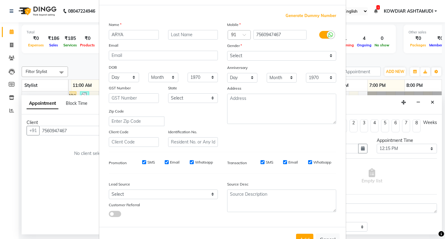
scroll to position [46, 0]
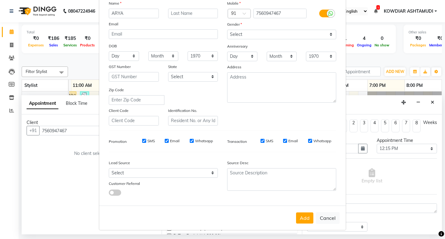
type input "ARYA"
click at [129, 172] on select "Select Walk-in Referral Internet Friend Word of Mouth Advertisement Facebook Ju…" at bounding box center [163, 173] width 109 height 10
select select "31538"
click at [109, 168] on select "Select Walk-in Referral Internet Friend Word of Mouth Advertisement Facebook Ju…" at bounding box center [163, 173] width 109 height 10
click at [235, 37] on select "Select [DEMOGRAPHIC_DATA] [DEMOGRAPHIC_DATA] Other Prefer Not To Say" at bounding box center [281, 35] width 109 height 10
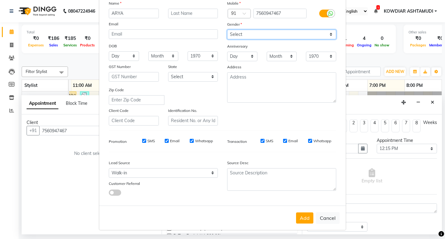
select select "[DEMOGRAPHIC_DATA]"
click at [227, 30] on select "Select [DEMOGRAPHIC_DATA] [DEMOGRAPHIC_DATA] Other Prefer Not To Say" at bounding box center [281, 35] width 109 height 10
click at [306, 213] on button "Add" at bounding box center [304, 217] width 17 height 11
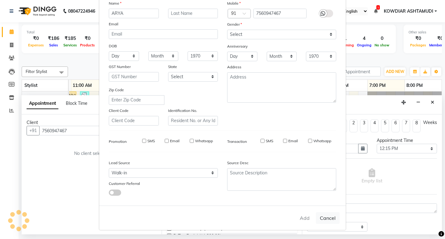
select select
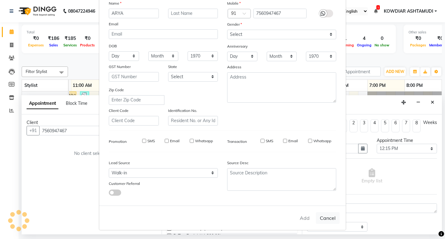
select select
checkbox input "false"
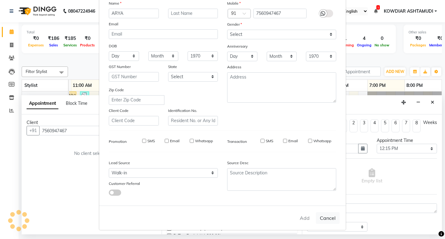
checkbox input "false"
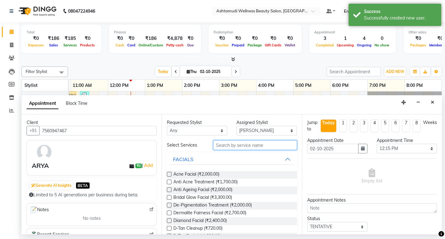
click at [243, 147] on input "text" at bounding box center [254, 145] width 83 height 10
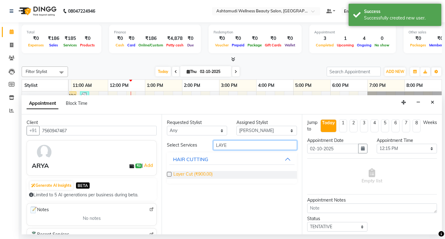
type input "LAYE"
click at [189, 174] on span "Layer Cut (₹900.00)" at bounding box center [192, 175] width 39 height 8
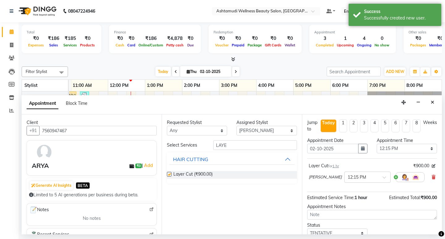
checkbox input "false"
click at [229, 144] on input "LAYE" at bounding box center [254, 145] width 83 height 10
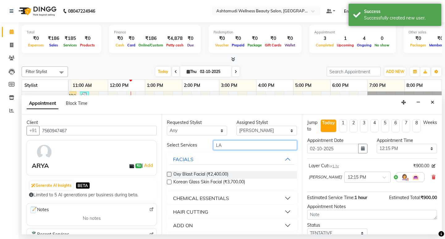
type input "L"
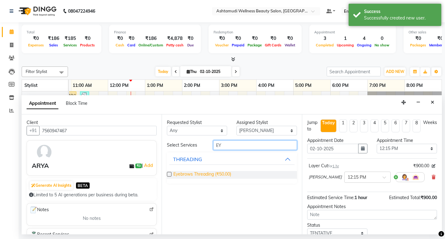
type input "EY"
click at [210, 172] on span "Eyebrows Threading (₹50.00)" at bounding box center [202, 175] width 58 height 8
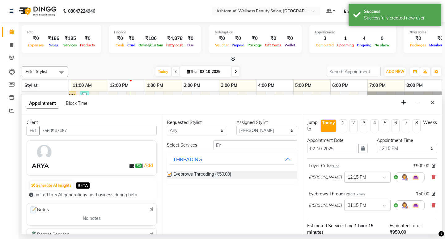
checkbox input "false"
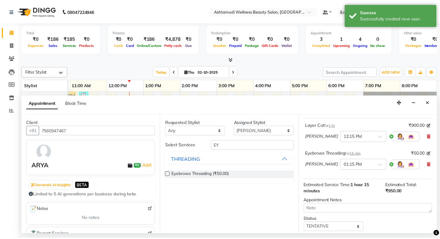
scroll to position [77, 0]
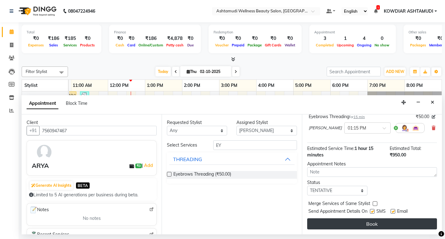
click at [333, 228] on button "Book" at bounding box center [372, 223] width 130 height 11
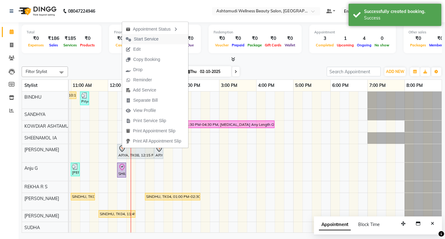
click at [153, 42] on span "Start Service" at bounding box center [146, 39] width 25 height 6
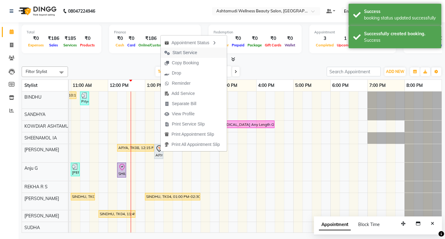
click at [176, 50] on span "Start Service" at bounding box center [184, 52] width 25 height 6
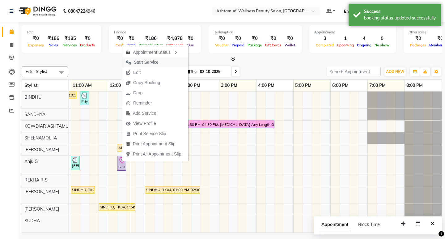
click at [138, 60] on span "Start Service" at bounding box center [146, 62] width 25 height 6
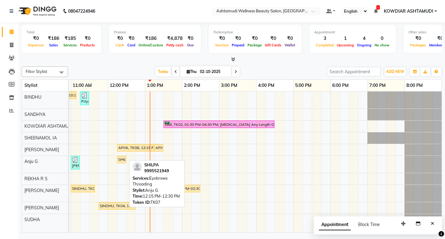
click at [122, 160] on div "SHILPA, TK07, 12:15 PM-12:30 PM, Eyebrows Threading" at bounding box center [122, 160] width 8 height 6
select select "1"
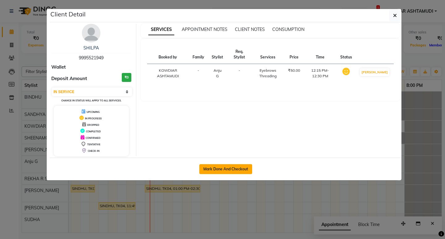
click at [222, 168] on button "Mark Done And Checkout" at bounding box center [225, 169] width 53 height 10
select select "service"
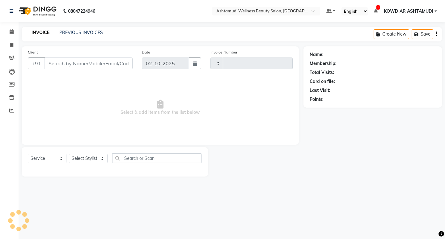
type input "2565"
select select "4668"
type input "9995521949"
select select "87774"
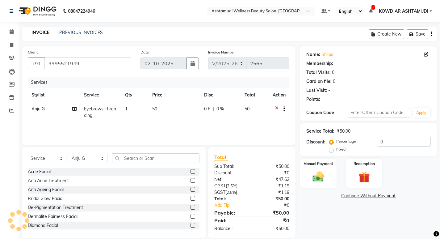
select select "1: Object"
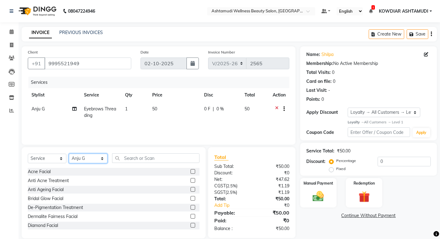
click at [90, 158] on select "Select Stylist [PERSON_NAME] [PERSON_NAME] KOWDIAR ASHTAMUDI REKHA R S [PERSON_…" at bounding box center [88, 159] width 39 height 10
click at [69, 154] on select "Select Stylist [PERSON_NAME] [PERSON_NAME] KOWDIAR ASHTAMUDI REKHA R S [PERSON_…" at bounding box center [88, 159] width 39 height 10
click at [88, 161] on select "Select Stylist [PERSON_NAME] [PERSON_NAME] KOWDIAR ASHTAMUDI REKHA R S [PERSON_…" at bounding box center [88, 159] width 39 height 10
select select "27382"
click at [69, 154] on select "Select Stylist [PERSON_NAME] [PERSON_NAME] KOWDIAR ASHTAMUDI REKHA R S [PERSON_…" at bounding box center [88, 159] width 39 height 10
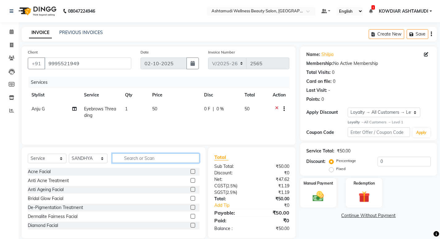
click at [175, 159] on input "text" at bounding box center [155, 158] width 87 height 10
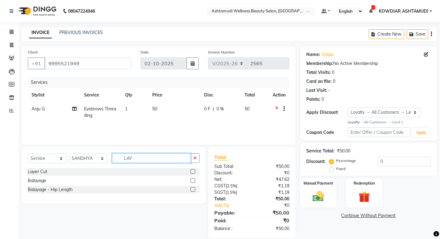
type input "LAY"
click at [194, 172] on label at bounding box center [193, 171] width 5 height 5
click at [194, 172] on input "checkbox" at bounding box center [193, 172] width 4 height 4
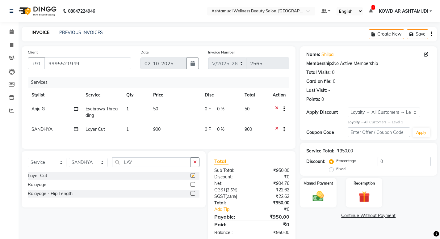
checkbox input "false"
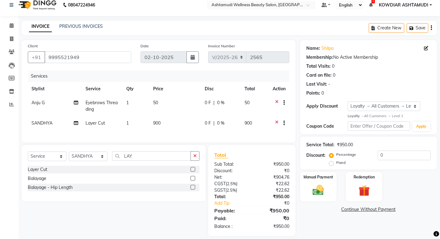
scroll to position [17, 0]
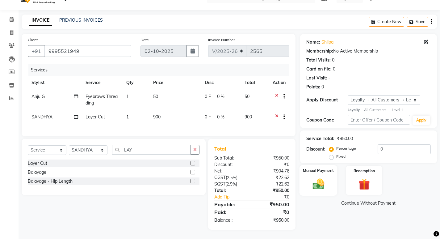
click at [316, 179] on img at bounding box center [318, 183] width 19 height 13
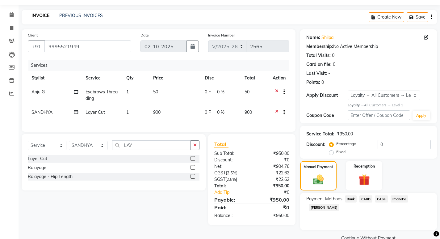
click at [402, 199] on span "PhonePe" at bounding box center [400, 198] width 18 height 7
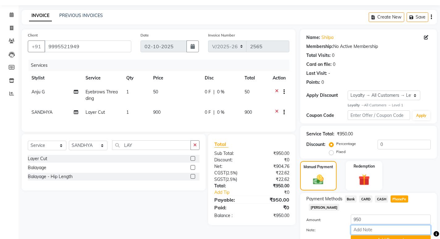
click at [390, 225] on input "Note:" at bounding box center [391, 230] width 80 height 10
type input "REKHA"
click at [391, 235] on button "Add Payment" at bounding box center [391, 240] width 80 height 10
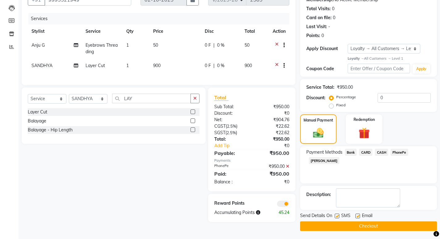
scroll to position [65, 0]
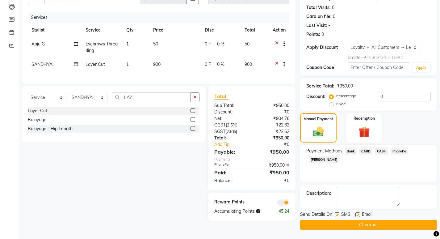
click at [362, 227] on button "Checkout" at bounding box center [368, 225] width 137 height 10
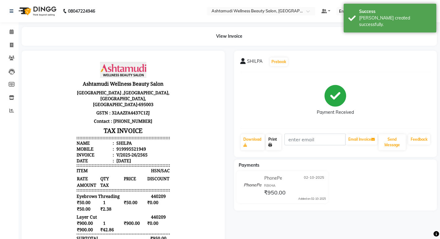
click at [277, 139] on link "Print" at bounding box center [273, 142] width 15 height 16
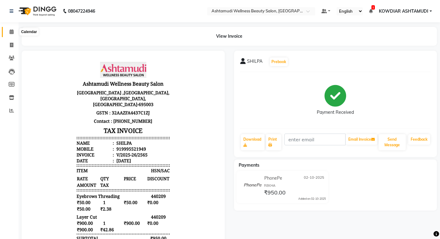
click at [12, 29] on span at bounding box center [11, 31] width 11 height 7
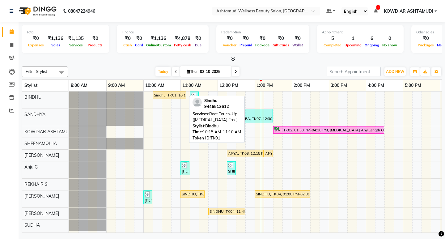
click at [172, 94] on div "Sindhu, TK01, 10:15 AM-11:10 AM, Root Touch-Up ([MEDICAL_DATA] Free)" at bounding box center [169, 95] width 32 height 6
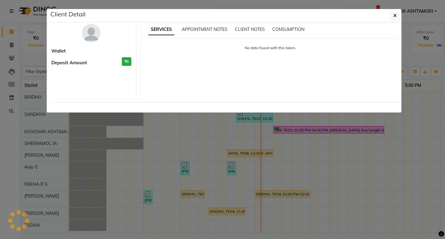
select select "1"
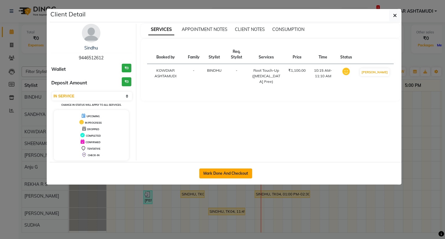
click at [241, 176] on button "Mark Done And Checkout" at bounding box center [225, 173] width 53 height 10
select select "service"
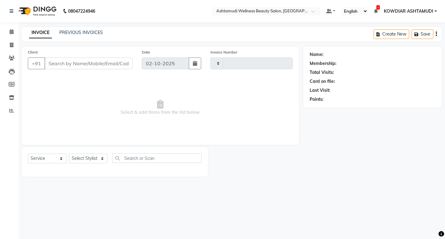
type input "2566"
select select "4668"
type input "9446512612"
select select "27377"
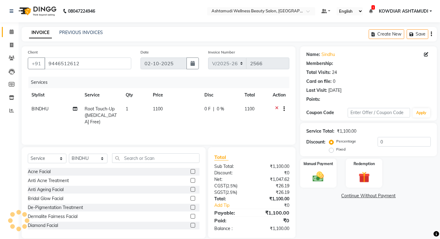
select select "2: Object"
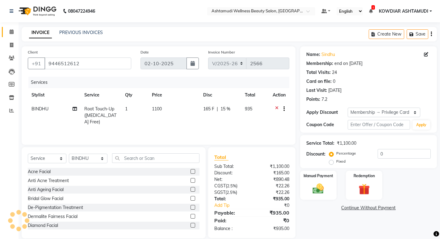
type input "15"
click at [129, 159] on input "text" at bounding box center [155, 158] width 87 height 10
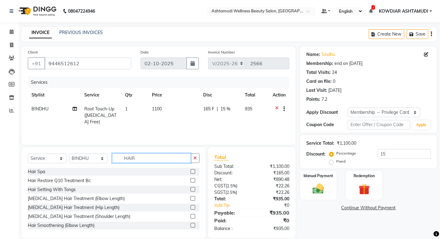
type input "HAIR"
click at [191, 170] on label at bounding box center [193, 171] width 5 height 5
click at [191, 170] on input "checkbox" at bounding box center [193, 172] width 4 height 4
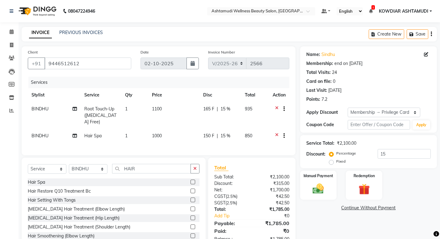
checkbox input "false"
click at [146, 172] on div "Select Service Product Membership Package Voucher Prepaid Gift Card Select Styl…" at bounding box center [114, 171] width 172 height 15
click at [146, 168] on input "HAIR" at bounding box center [151, 169] width 79 height 10
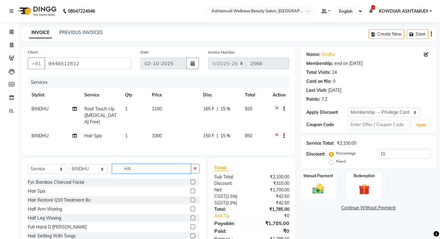
type input "H"
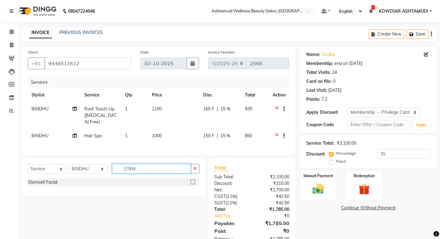
type input "STEM"
click at [193, 183] on div at bounding box center [193, 183] width 4 height 6
click at [193, 181] on label at bounding box center [193, 182] width 5 height 5
click at [193, 181] on input "checkbox" at bounding box center [193, 182] width 4 height 4
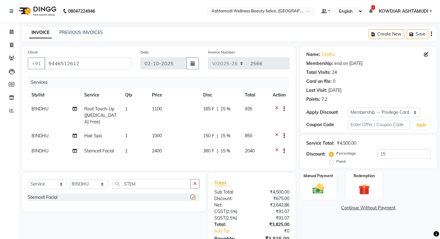
checkbox input "false"
click at [164, 179] on input "STEM" at bounding box center [151, 184] width 79 height 10
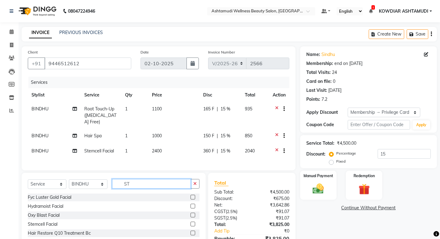
type input "S"
type input "HALF"
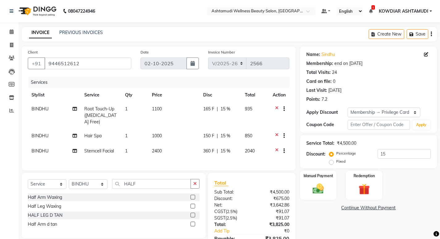
click at [193, 205] on label at bounding box center [193, 206] width 5 height 5
click at [193, 205] on input "checkbox" at bounding box center [193, 206] width 4 height 4
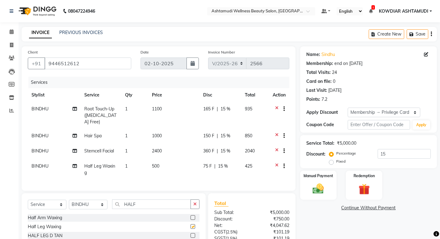
checkbox input "false"
click at [165, 204] on input "HALF" at bounding box center [151, 204] width 79 height 10
type input "H"
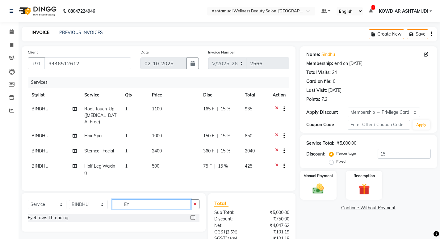
type input "EY"
click at [193, 217] on label at bounding box center [193, 217] width 5 height 5
click at [193, 217] on input "checkbox" at bounding box center [193, 218] width 4 height 4
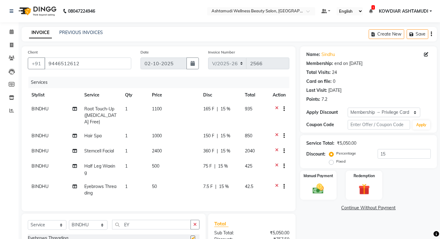
checkbox input "false"
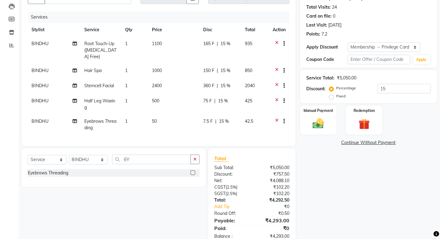
scroll to position [79, 0]
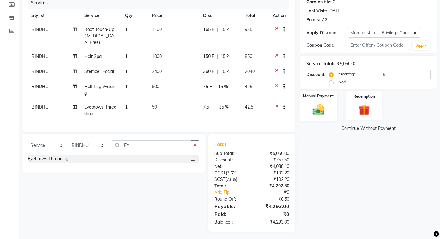
click at [318, 102] on div "Manual Payment" at bounding box center [318, 106] width 38 height 31
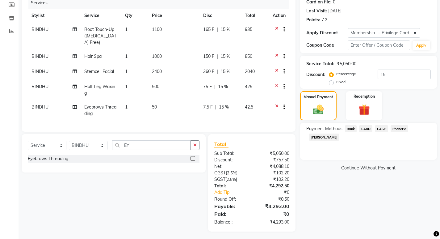
click at [397, 128] on span "PhonePe" at bounding box center [400, 128] width 18 height 7
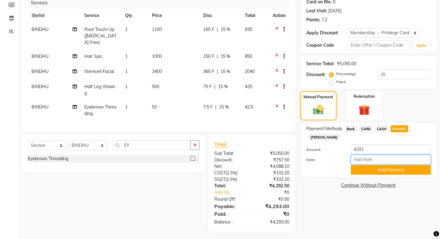
click at [385, 155] on input "Note:" at bounding box center [391, 160] width 80 height 10
type input "REKHA"
click at [393, 165] on button "Add Payment" at bounding box center [391, 170] width 80 height 10
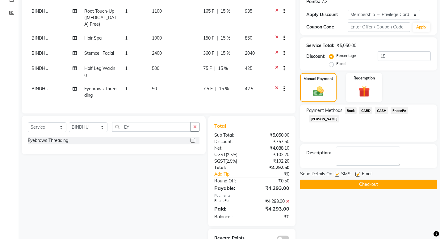
scroll to position [114, 0]
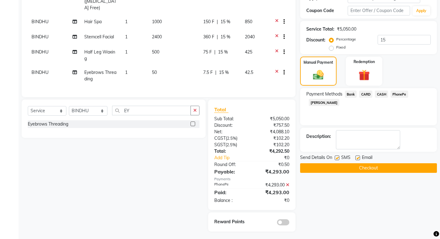
click at [388, 168] on button "Checkout" at bounding box center [368, 168] width 137 height 10
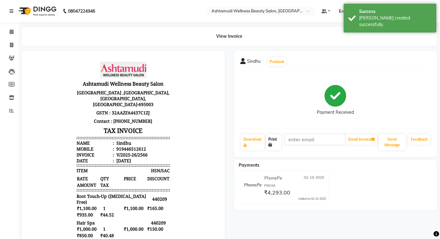
click at [270, 141] on link "Print" at bounding box center [273, 142] width 15 height 16
